Goal: Transaction & Acquisition: Purchase product/service

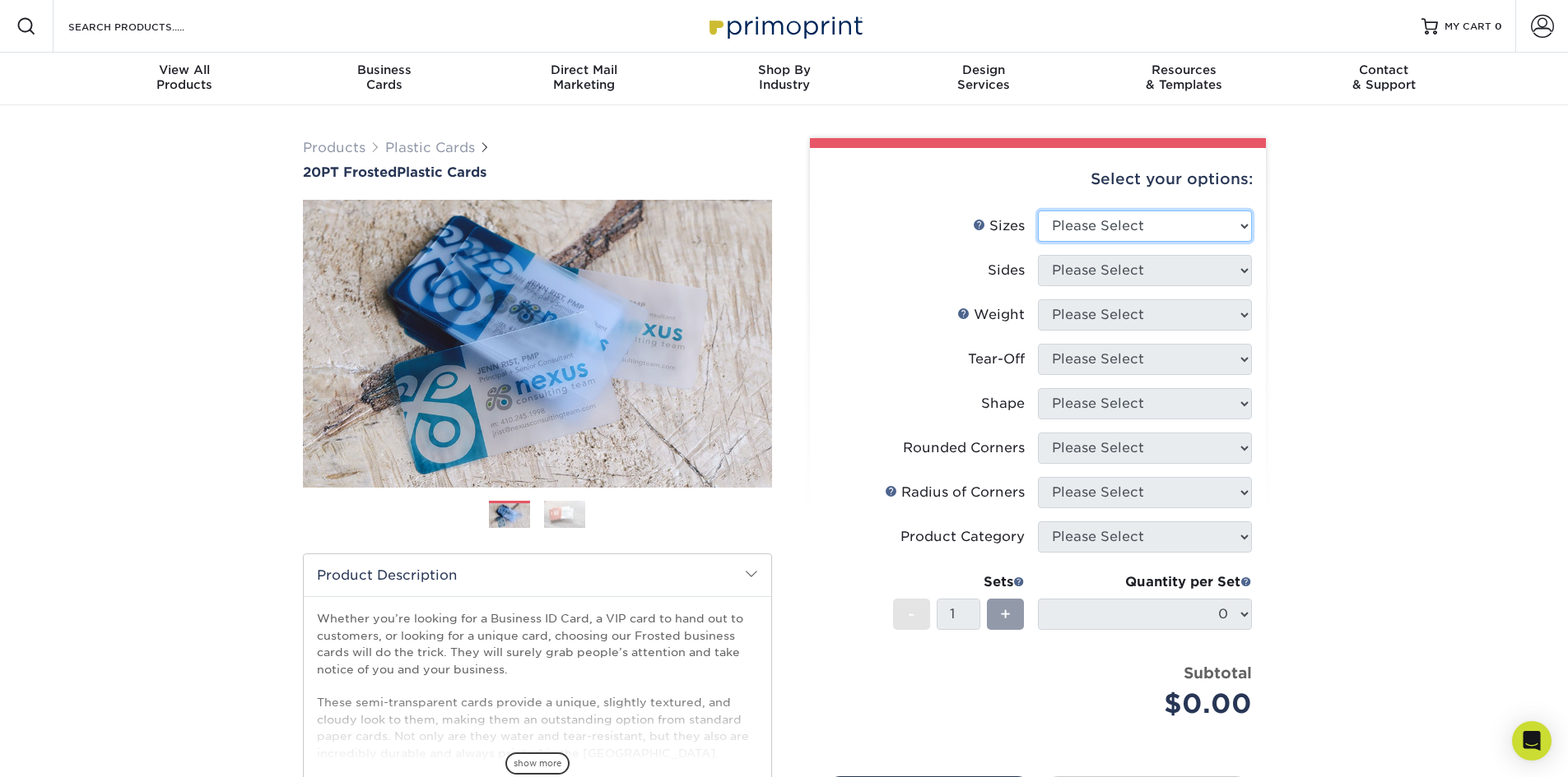
click at [1201, 211] on select "Please Select 2" x 3.5" 2" x 8" 2.12" x 3.375" 2.5" x 2.5" 4.25" x 6"" at bounding box center [1145, 226] width 214 height 31
select select "2.00x3.50"
click at [1038, 211] on select "Please Select 2" x 3.5" 2" x 8" 2.12" x 3.375" 2.5" x 2.5" 4.25" x 6"" at bounding box center [1145, 226] width 214 height 31
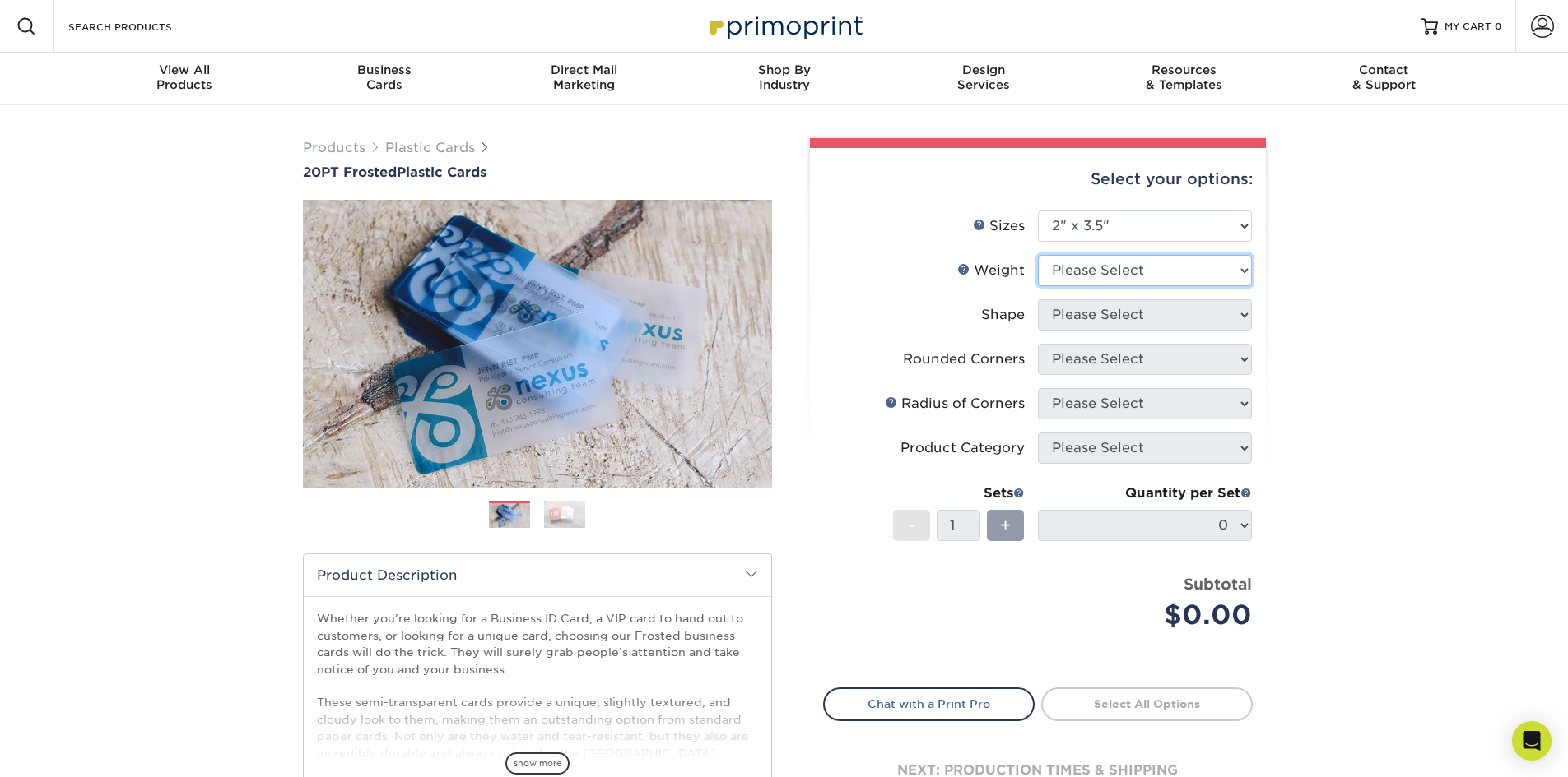
click at [1148, 270] on select "Please Select 20PT Frosted Plastic 20PT Frosted Plastic" at bounding box center [1145, 270] width 214 height 31
select select "20PT Frosted Plastic"
click at [1038, 255] on select "Please Select 20PT Frosted Plastic 20PT Frosted Plastic" at bounding box center [1145, 270] width 214 height 31
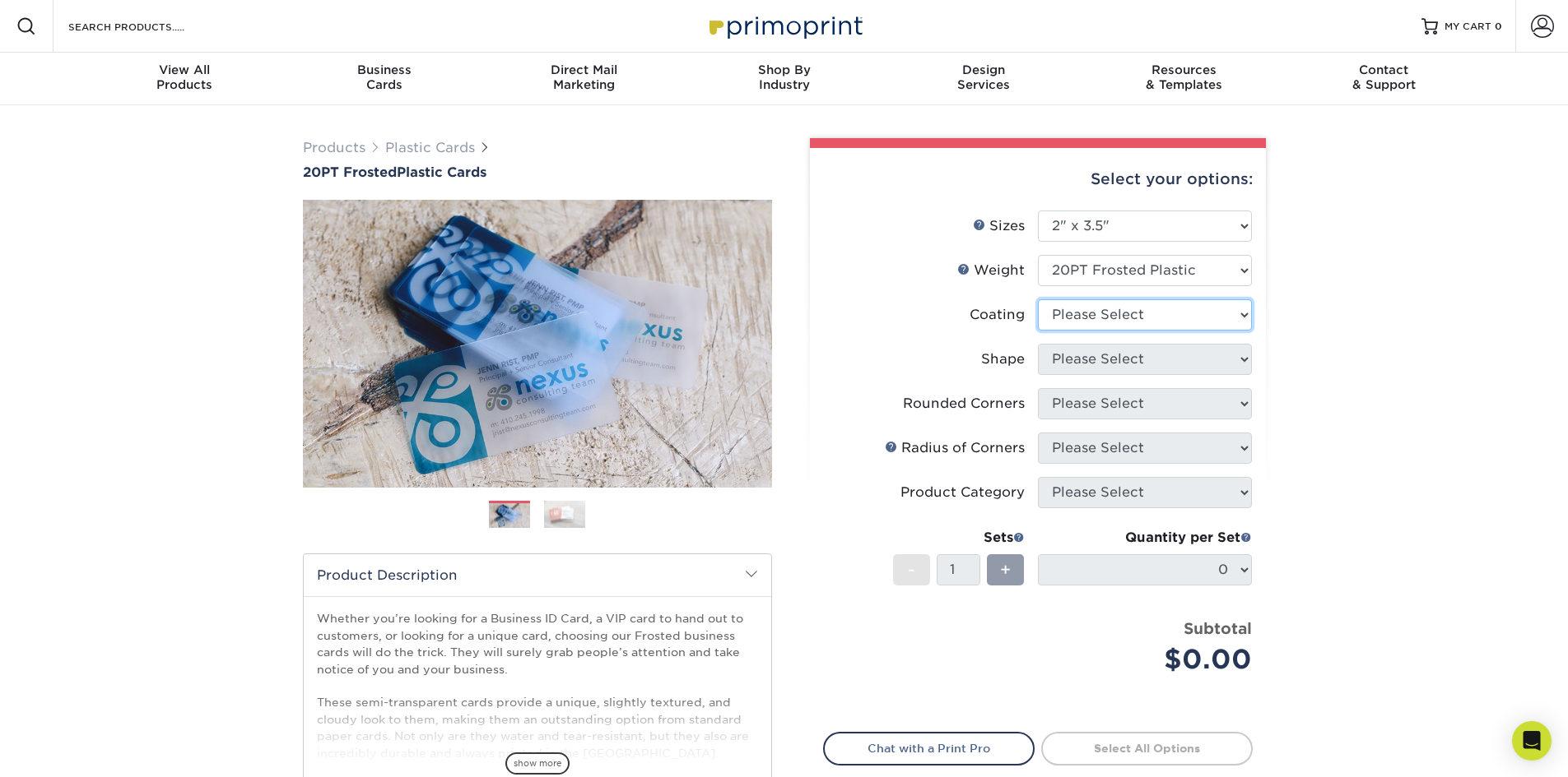
click at [1155, 320] on select at bounding box center [1145, 314] width 214 height 31
select select "3e7618de-abca-4bda-9f97-8b9129e913d8"
click at [1038, 300] on select at bounding box center [1145, 314] width 214 height 31
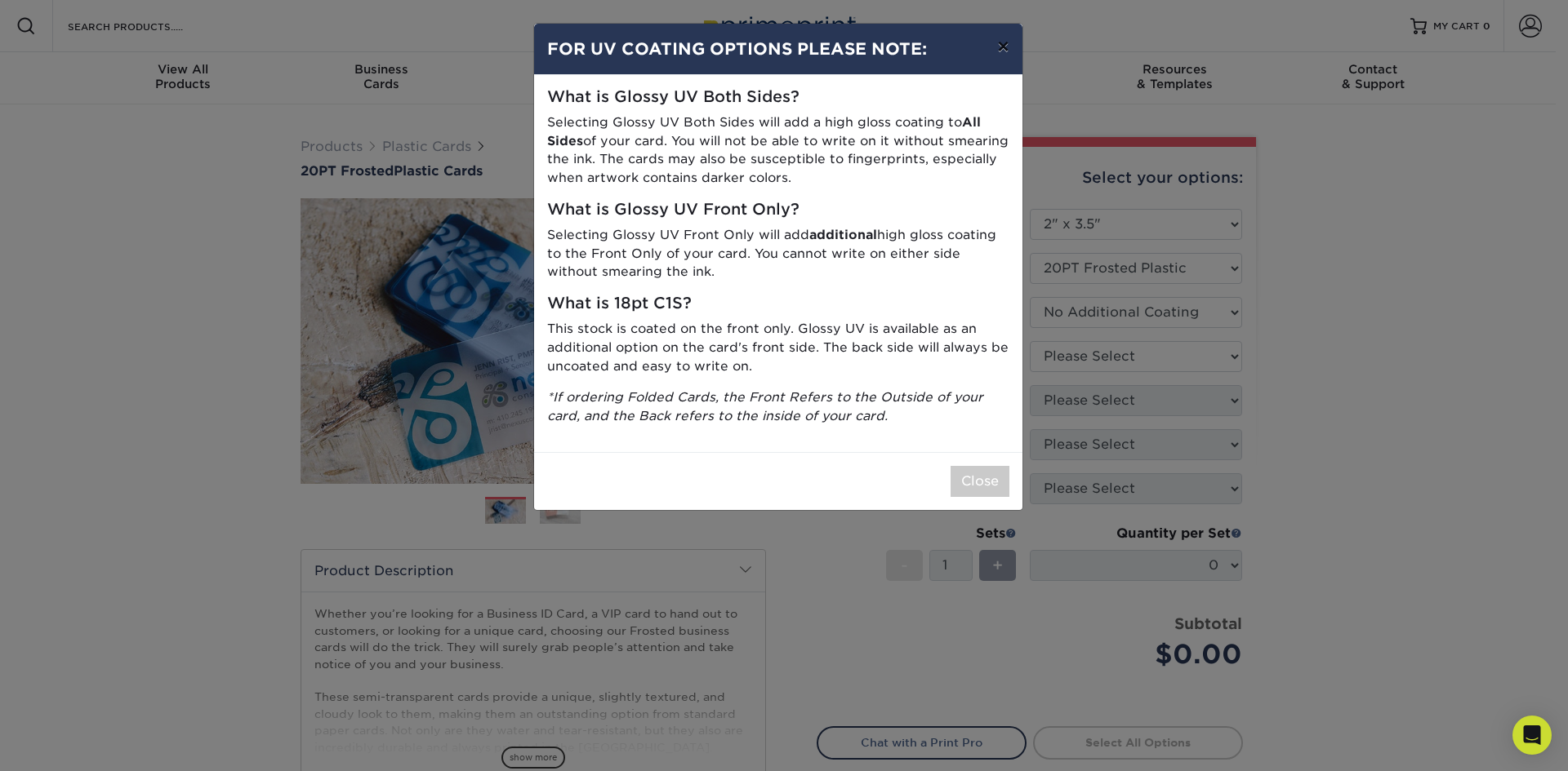
click at [999, 45] on button "×" at bounding box center [1002, 46] width 38 height 45
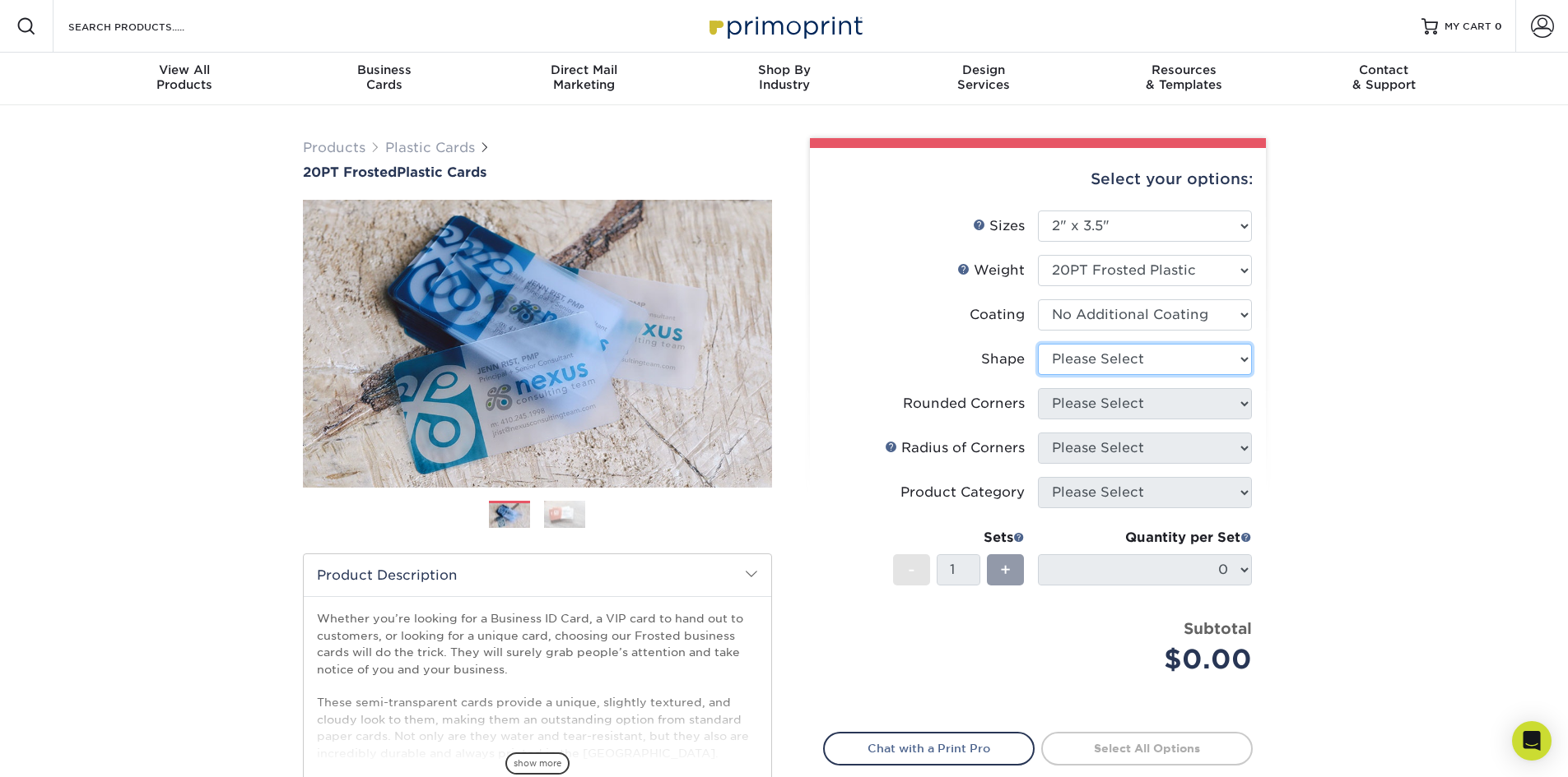
click at [1237, 361] on select "Please Select Oval Standard" at bounding box center [1145, 359] width 214 height 31
select select "standard"
click at [1038, 344] on select "Please Select Oval Standard" at bounding box center [1145, 359] width 214 height 31
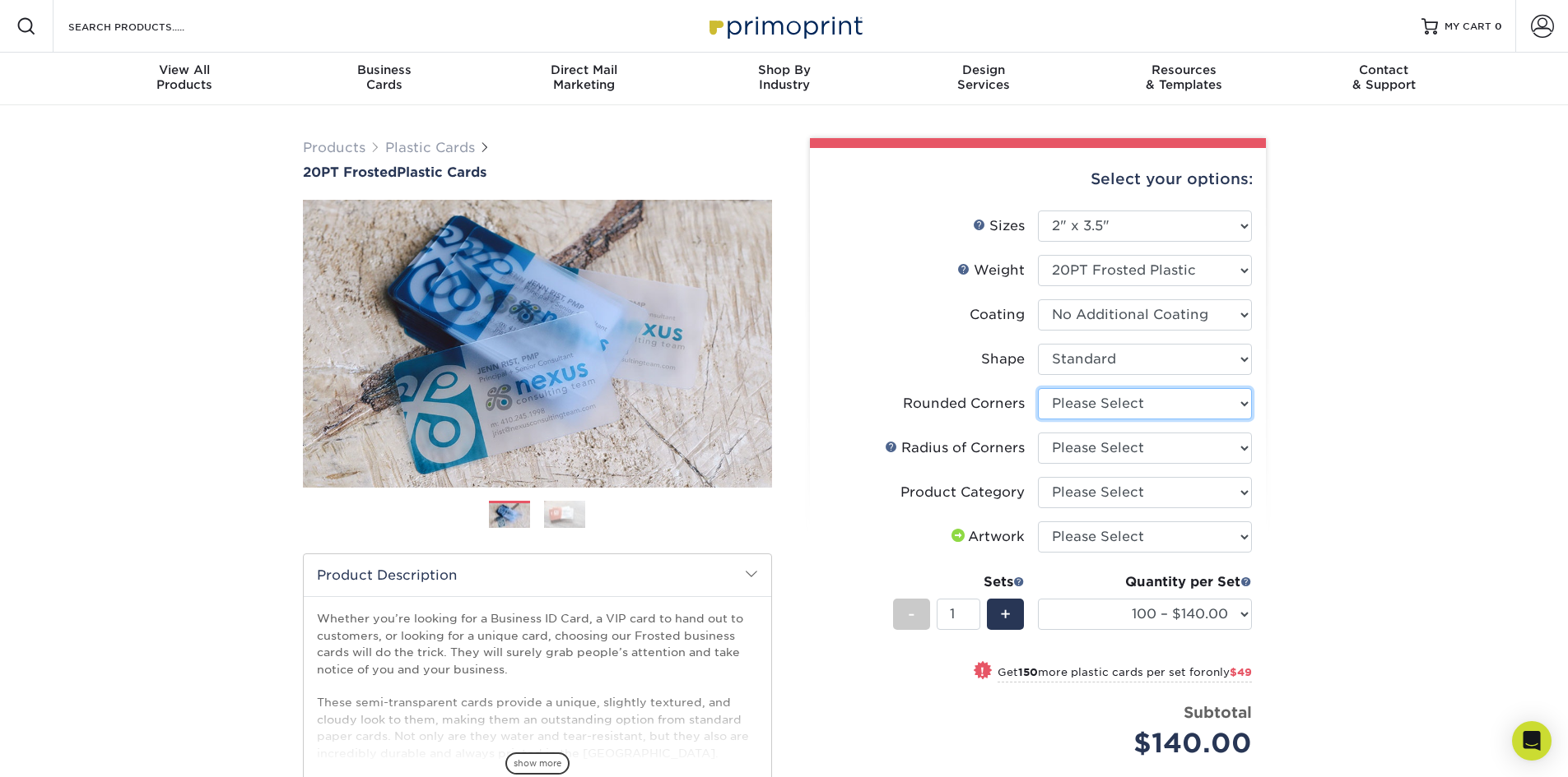
click at [1243, 415] on select "Please Select Yes - Round 4 Corners" at bounding box center [1145, 403] width 214 height 31
select select "7672df9e-0e0a-464d-8e1f-920c575e4da3"
click at [1038, 388] on select "Please Select Yes - Round 4 Corners" at bounding box center [1145, 403] width 214 height 31
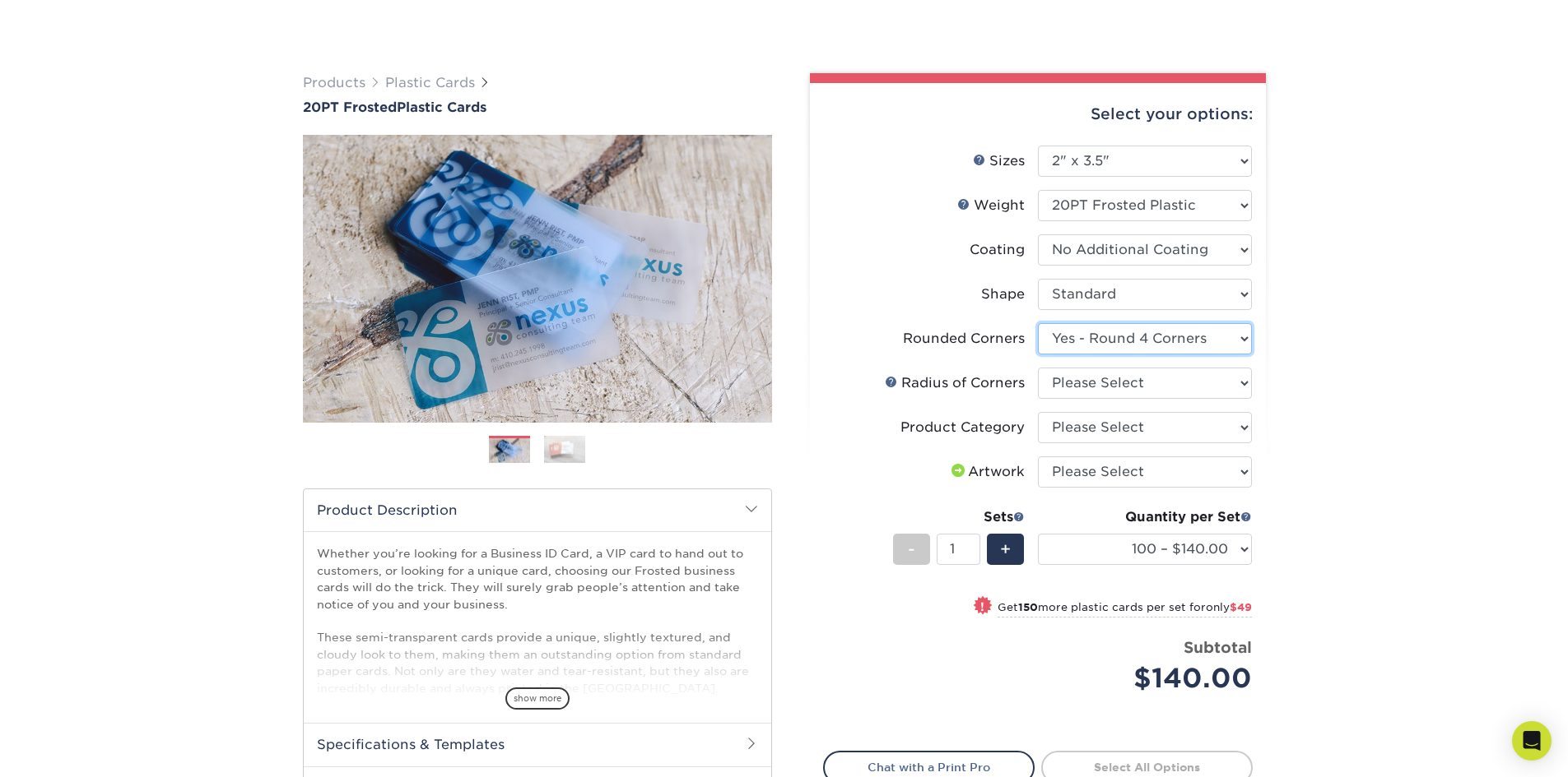
scroll to position [165, 0]
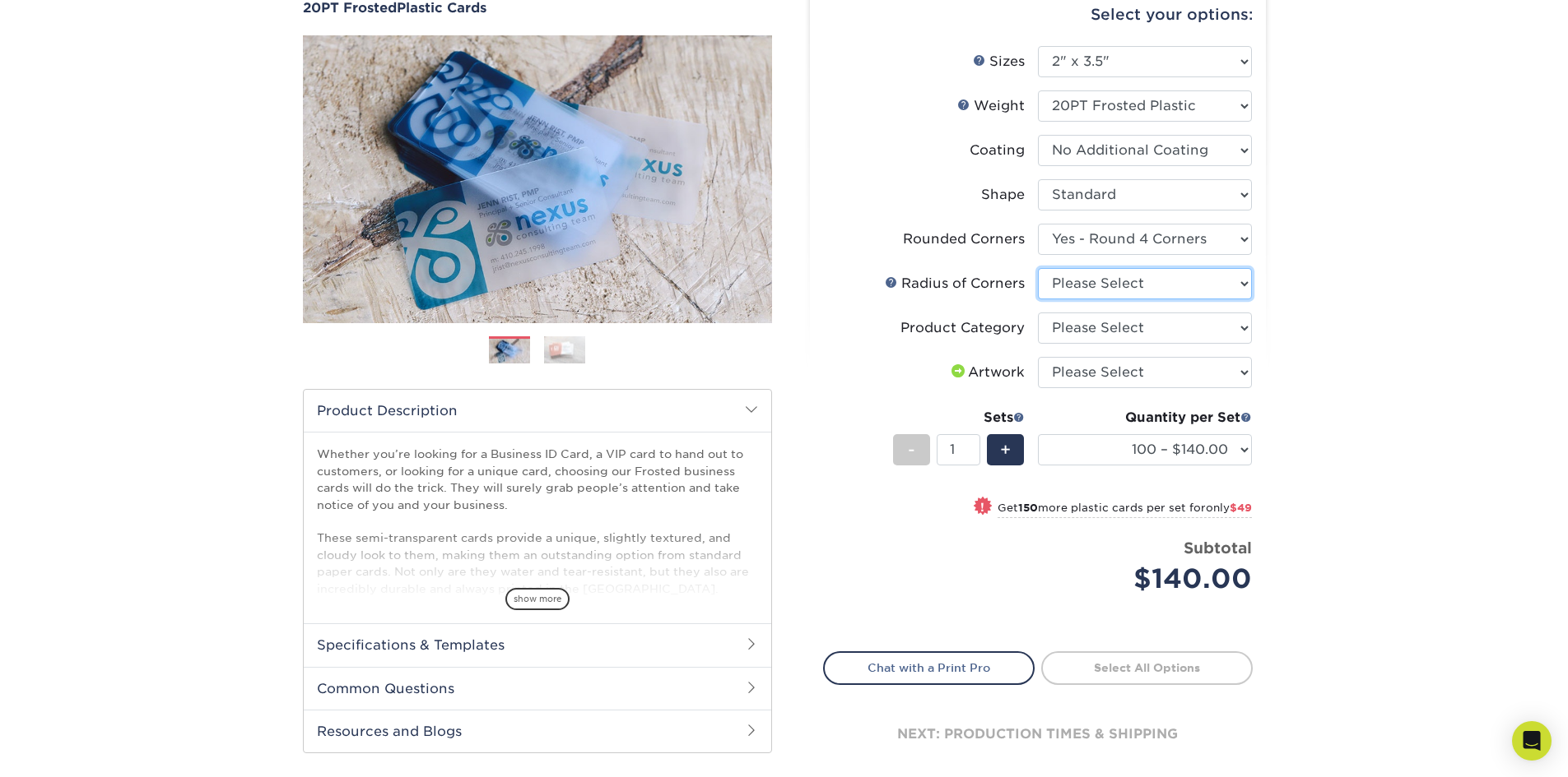
click at [1219, 285] on select "Please Select Rounded 1/8" Rounded 1/4"" at bounding box center [1145, 283] width 214 height 31
click at [1272, 285] on div "Select your options: Sizes Help Sizes Please Select 2" x 3.5" 2" x 8" Yes" at bounding box center [1031, 385] width 494 height 824
click at [894, 281] on link at bounding box center [891, 282] width 13 height 13
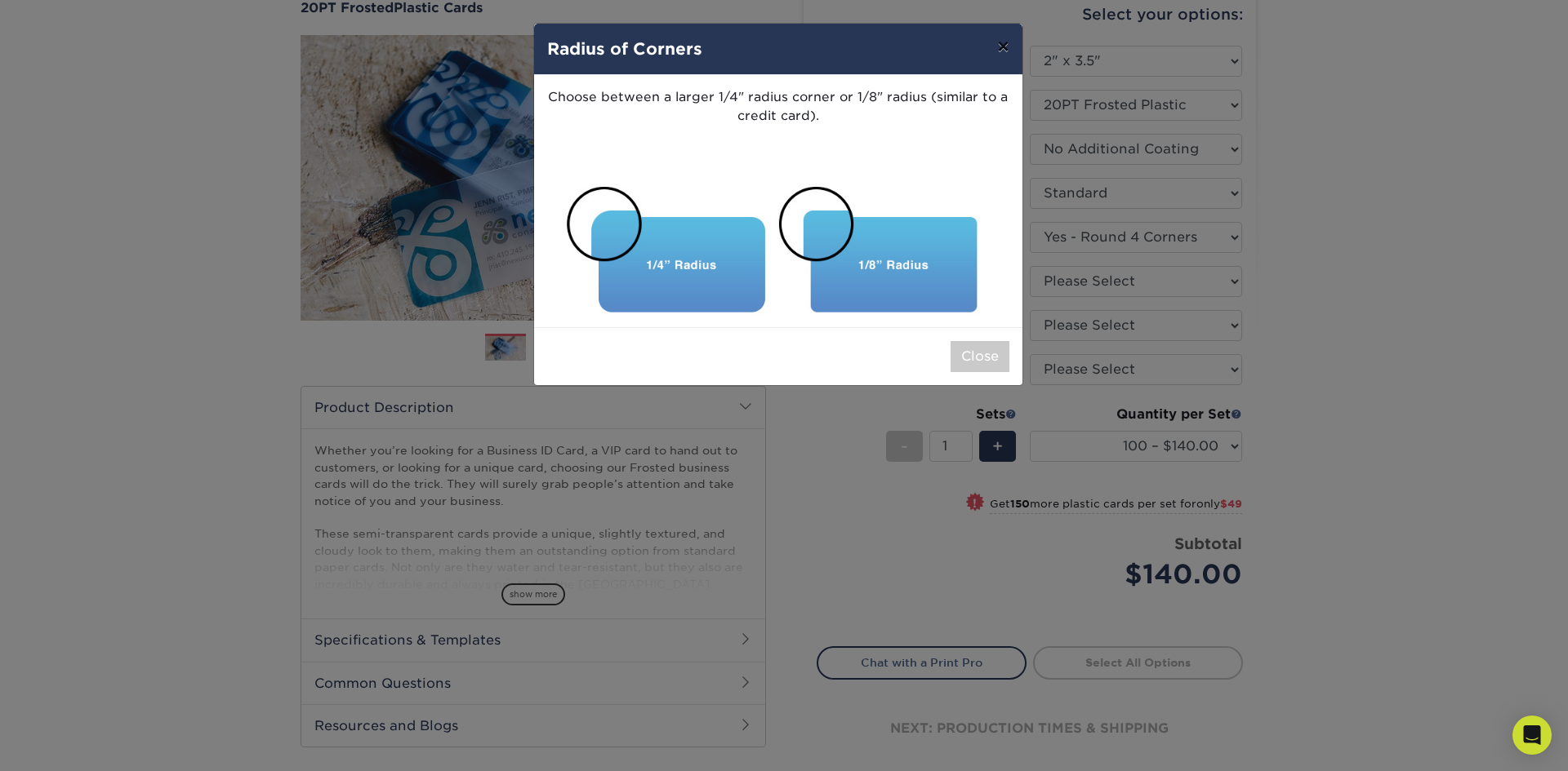
click at [1003, 45] on button "×" at bounding box center [1002, 46] width 38 height 45
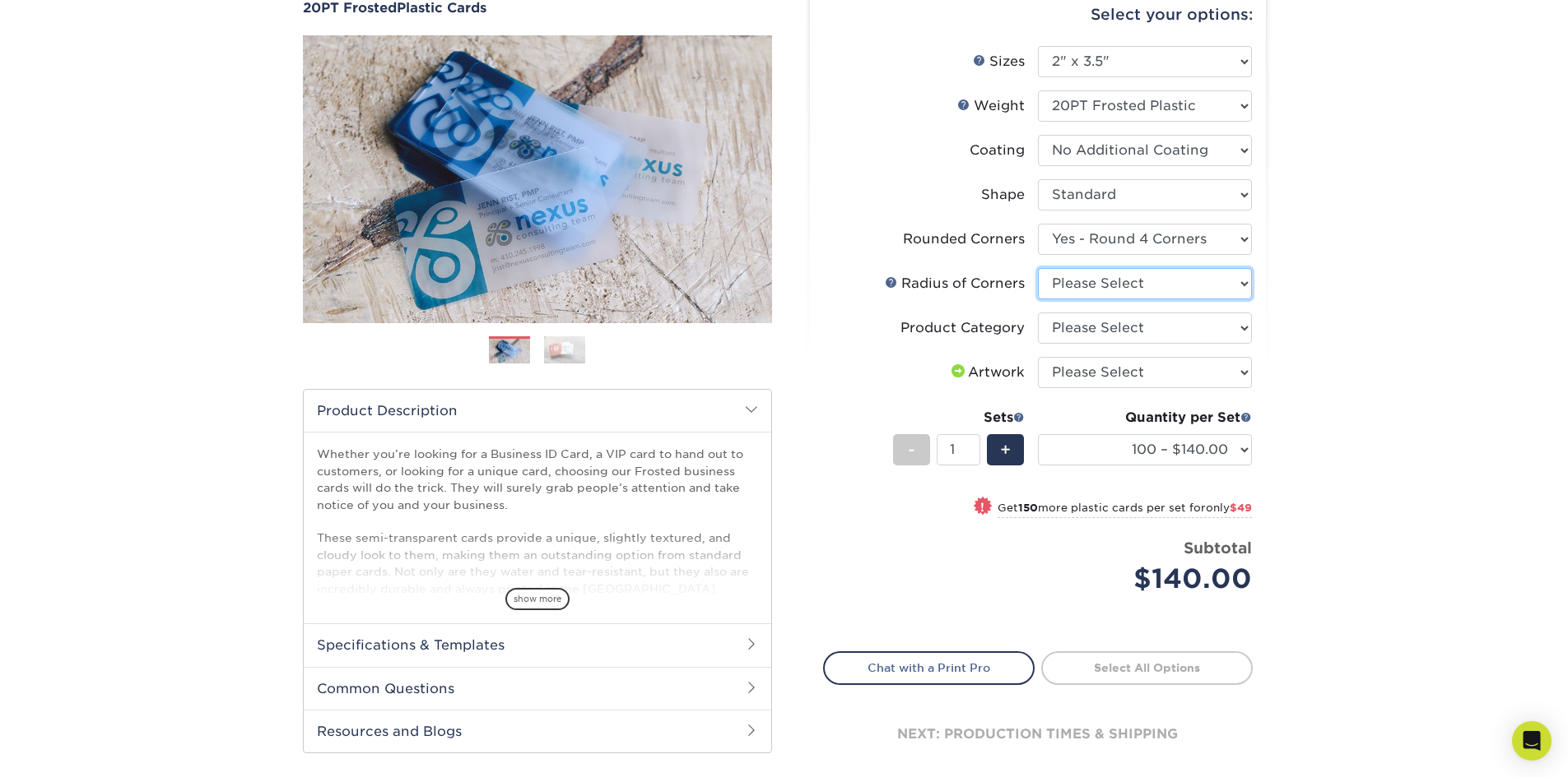
click at [1123, 288] on select "Please Select Rounded 1/8" Rounded 1/4"" at bounding box center [1145, 283] width 214 height 31
select select "589680c7-ee9a-431b-9d12-d7aeb1386a97"
click at [1038, 268] on select "Please Select Rounded 1/8" Rounded 1/4"" at bounding box center [1145, 283] width 214 height 31
click at [1153, 336] on select "Please Select Business Cards" at bounding box center [1145, 328] width 214 height 31
select select "3b5148f1-0588-4f88-a218-97bcfdce65c1"
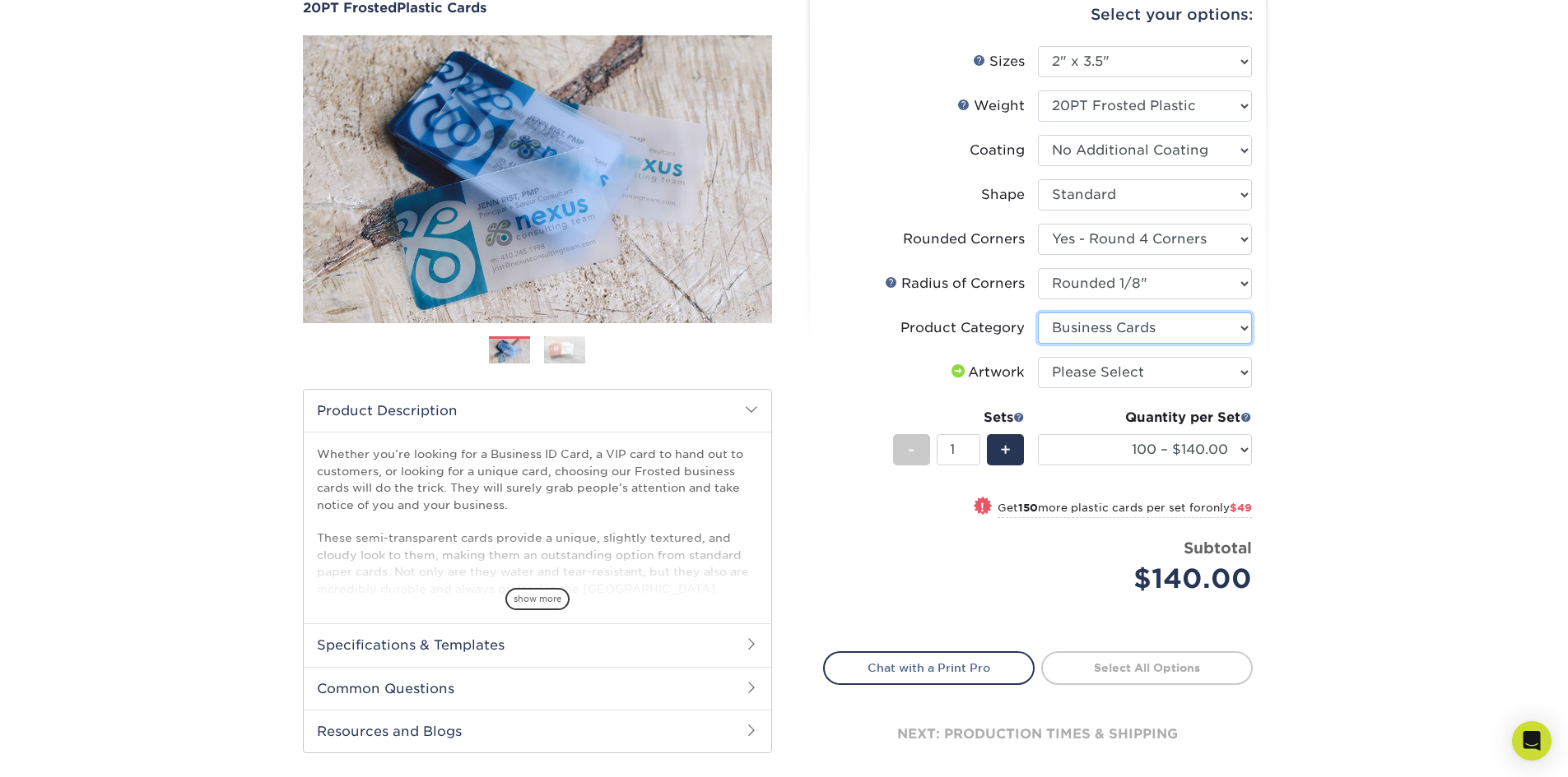
click at [1038, 313] on select "Please Select Business Cards" at bounding box center [1145, 328] width 214 height 31
click at [1150, 373] on select "Please Select I will upload files I need a design - $100" at bounding box center [1145, 372] width 214 height 31
select select "upload"
click at [1038, 357] on select "Please Select I will upload files I need a design - $100" at bounding box center [1145, 372] width 214 height 31
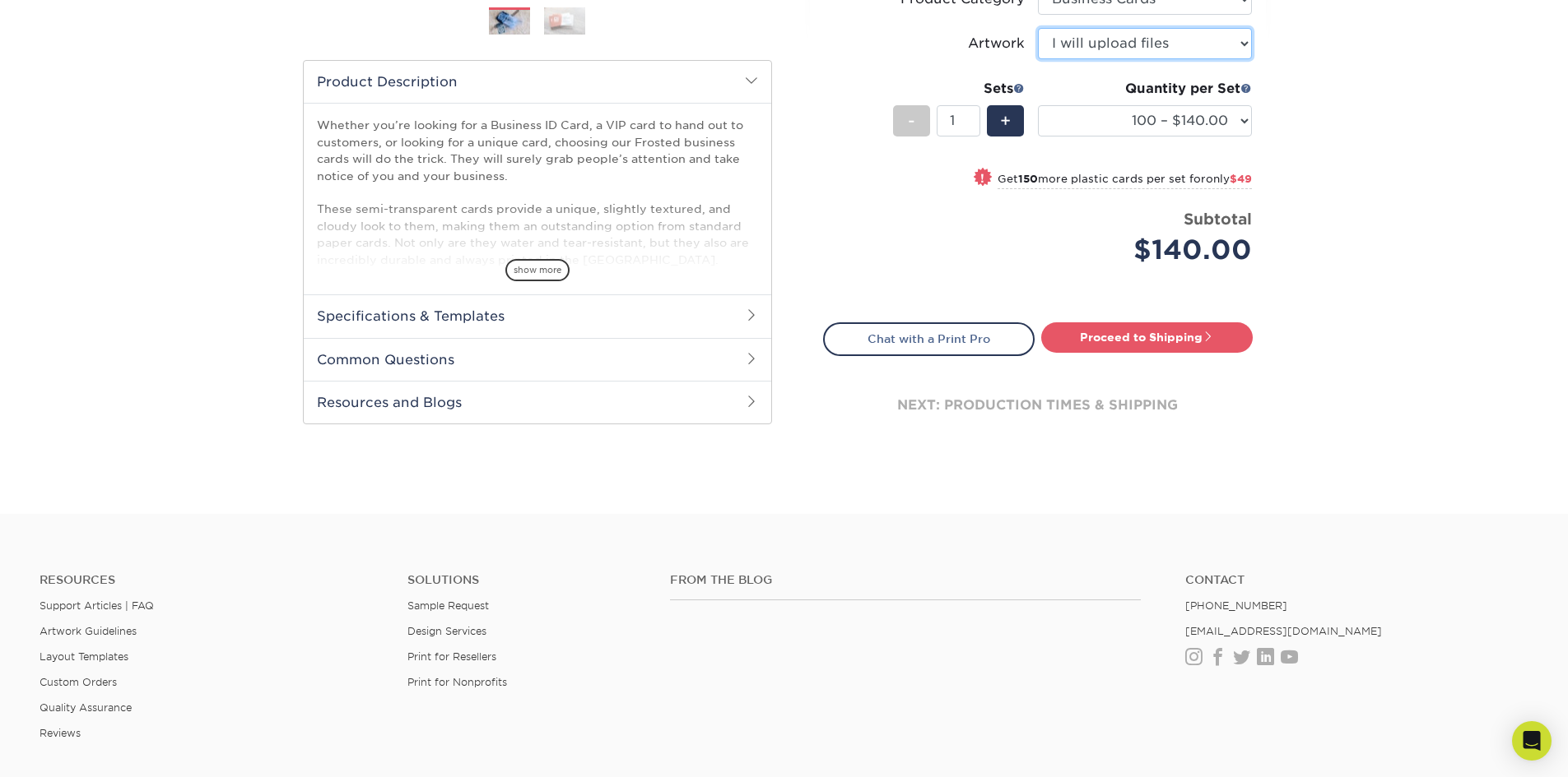
scroll to position [411, 0]
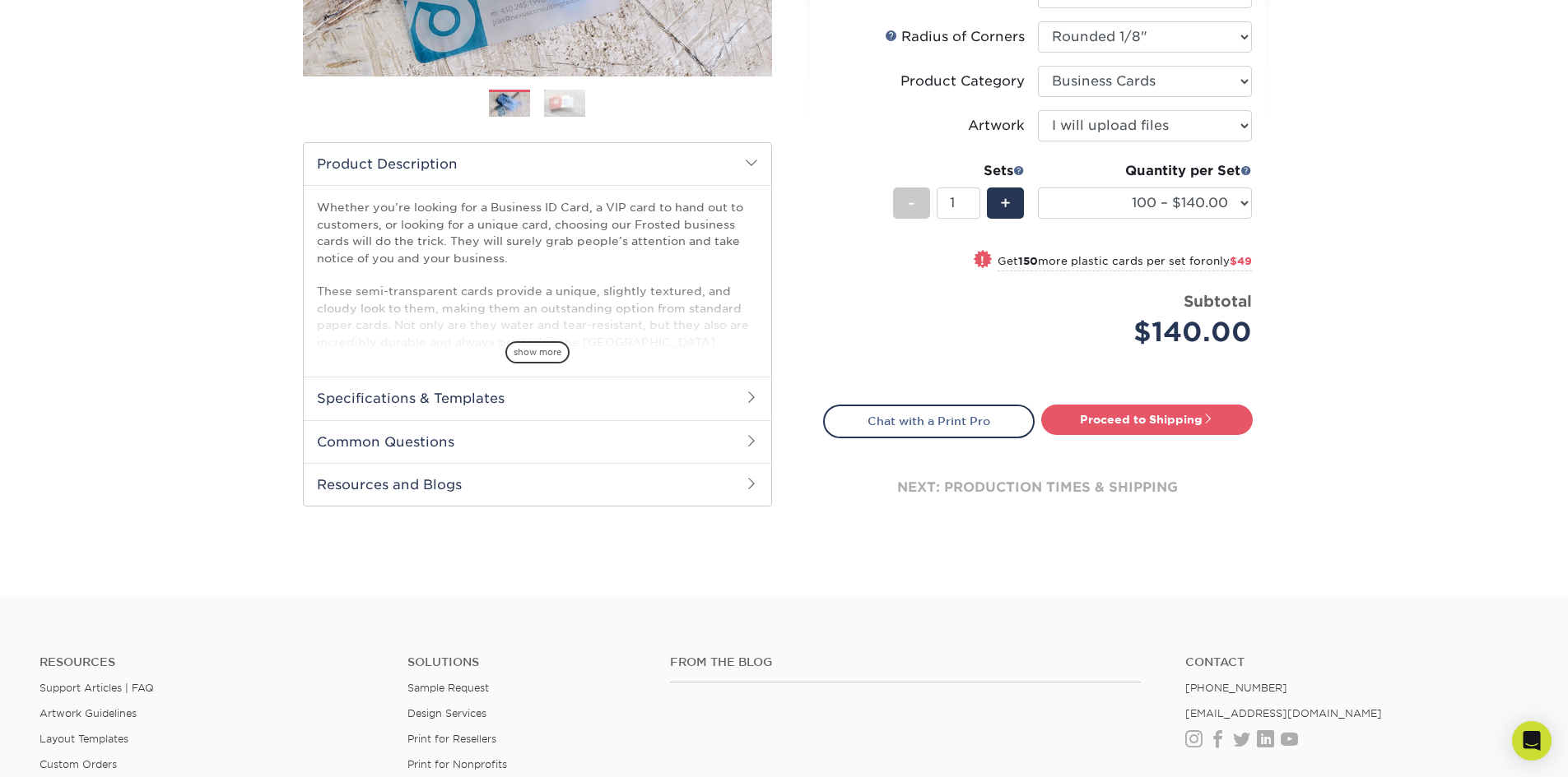
click at [405, 400] on h2 "Specifications & Templates" at bounding box center [538, 398] width 467 height 43
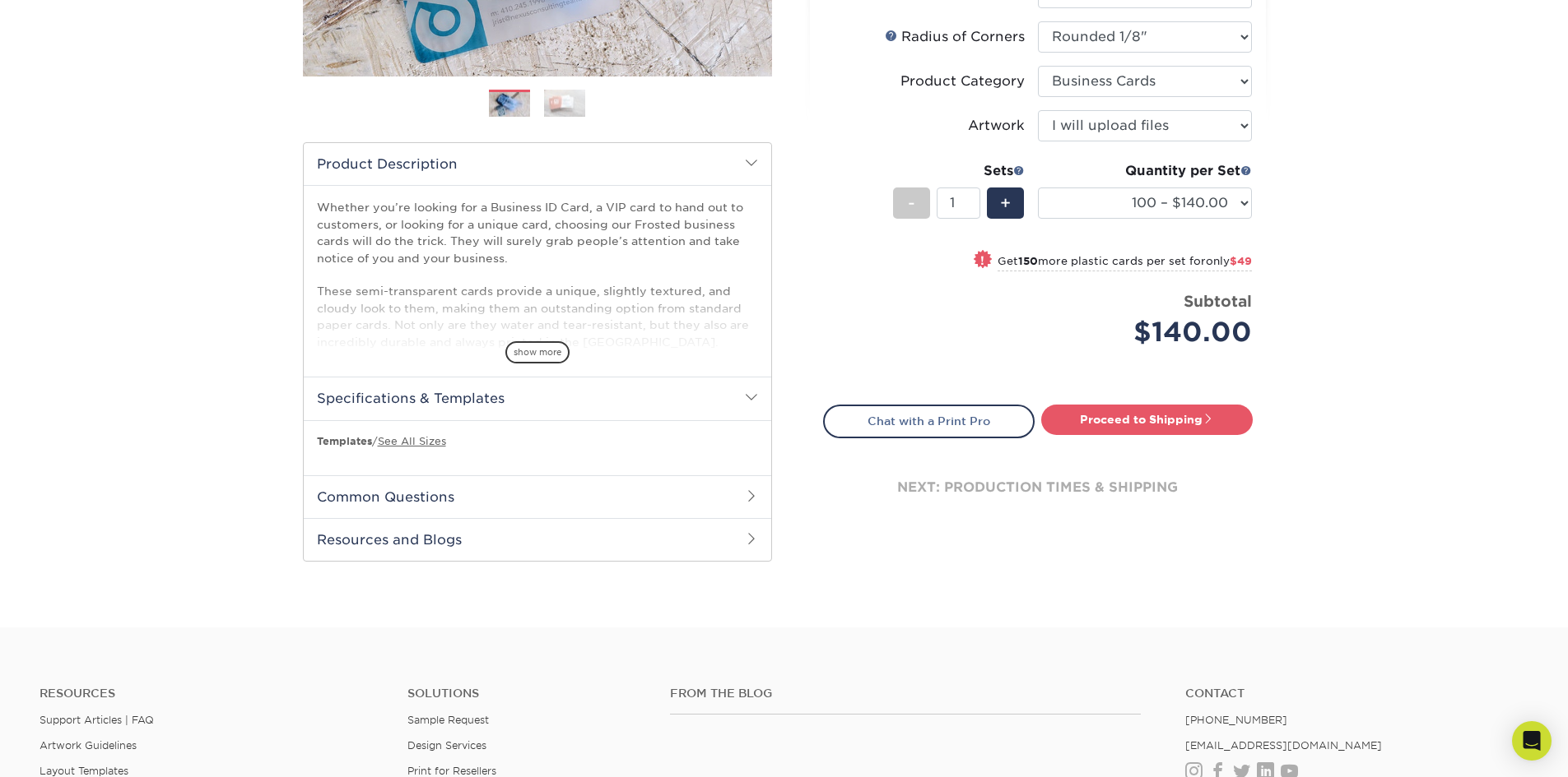
click at [407, 490] on h2 "Common Questions" at bounding box center [538, 497] width 467 height 43
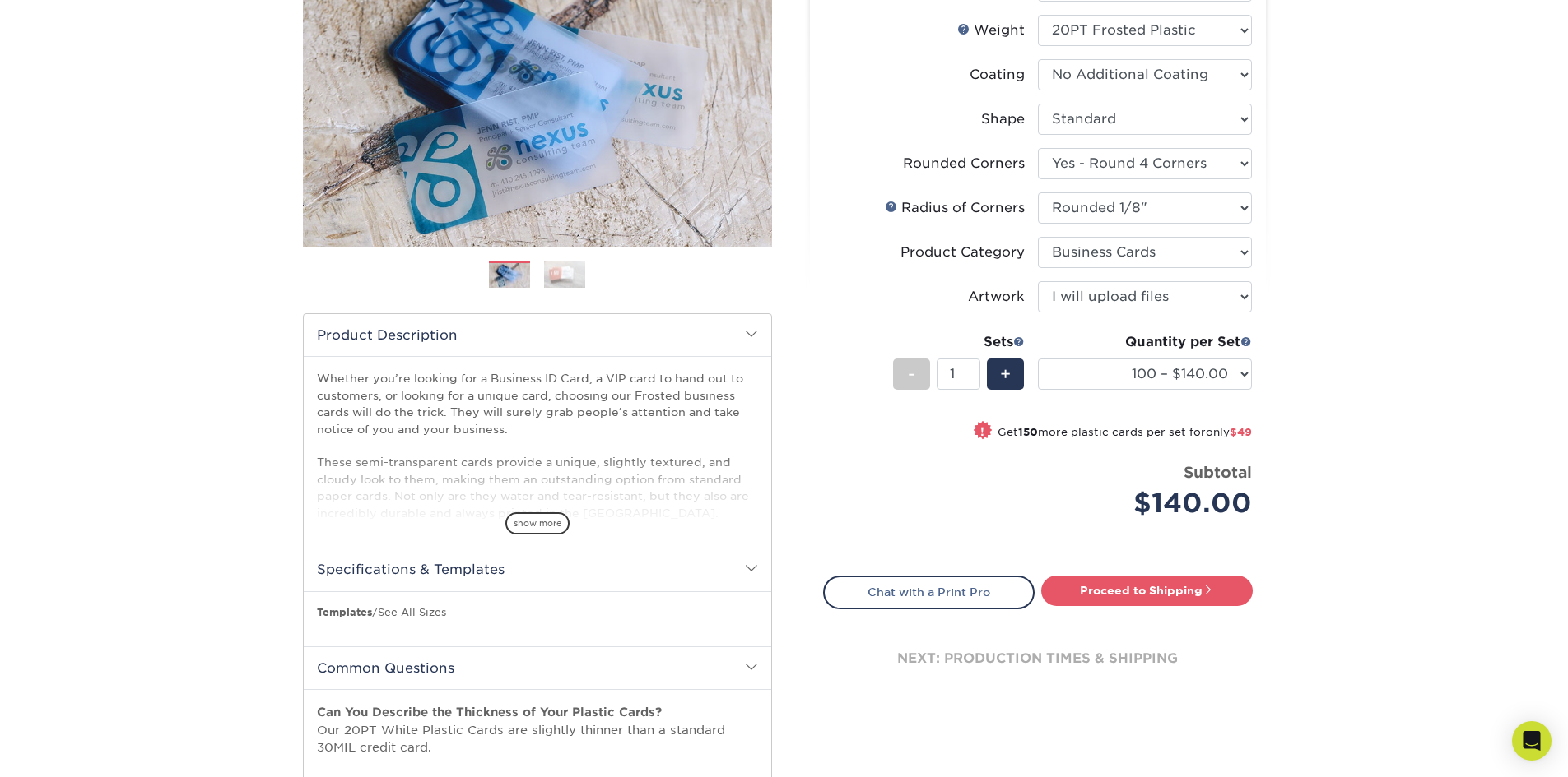
scroll to position [247, 0]
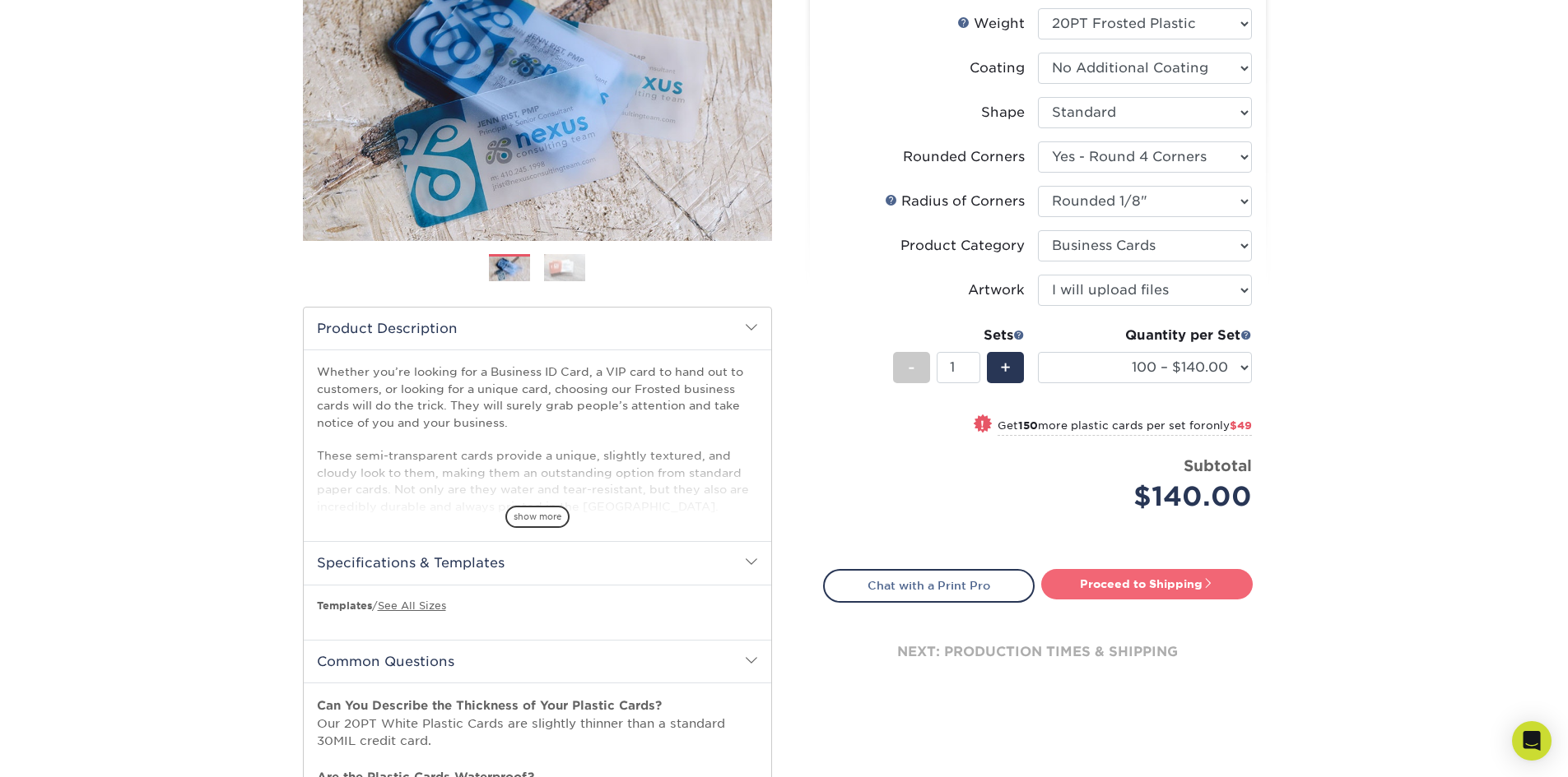
click at [1141, 586] on link "Proceed to Shipping" at bounding box center [1147, 584] width 212 height 30
type input "Set 1"
select select "33ecd844-1b4a-4421-847f-419dcfdd6629"
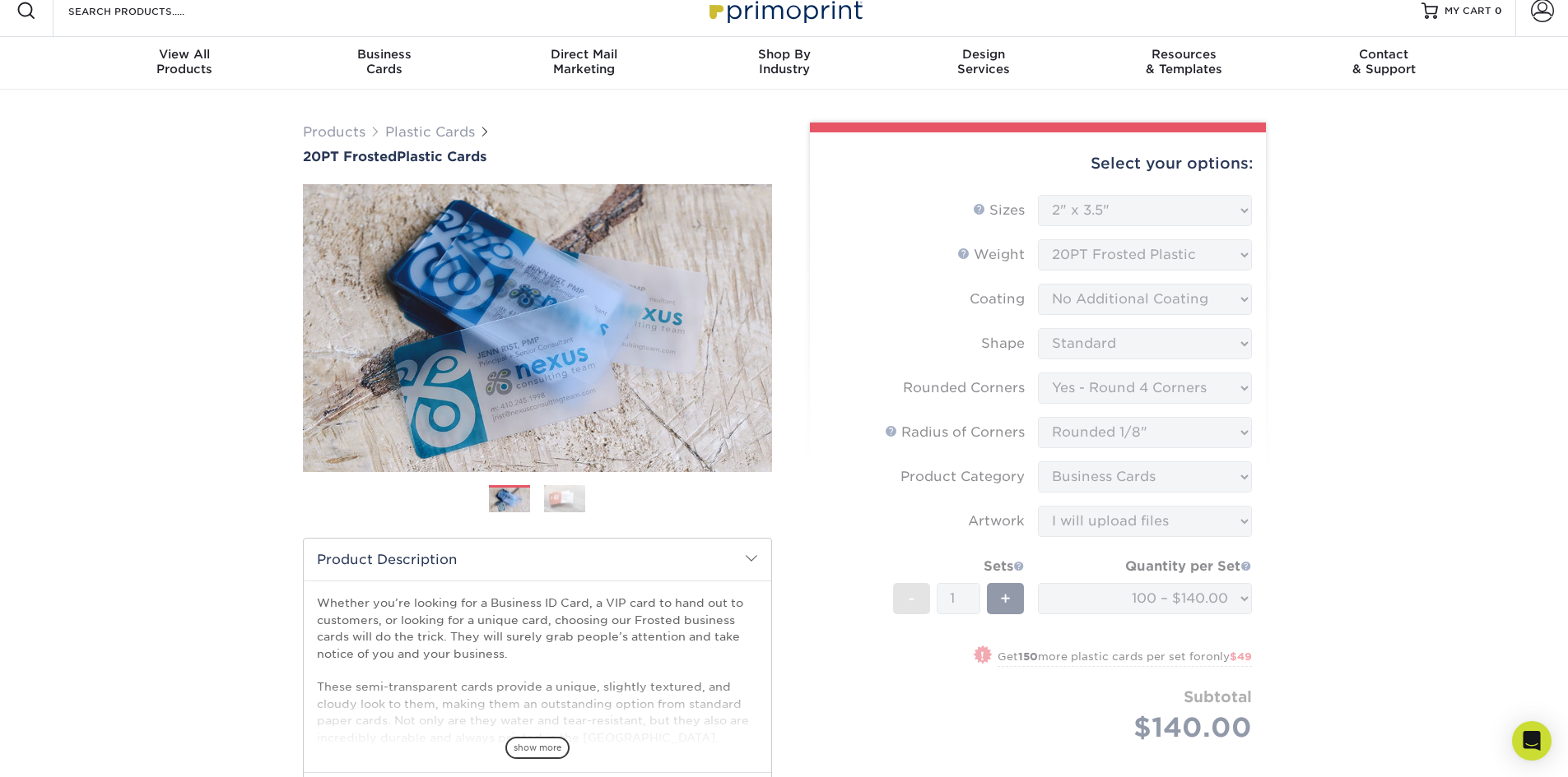
scroll to position [0, 0]
